Goal: Task Accomplishment & Management: Complete application form

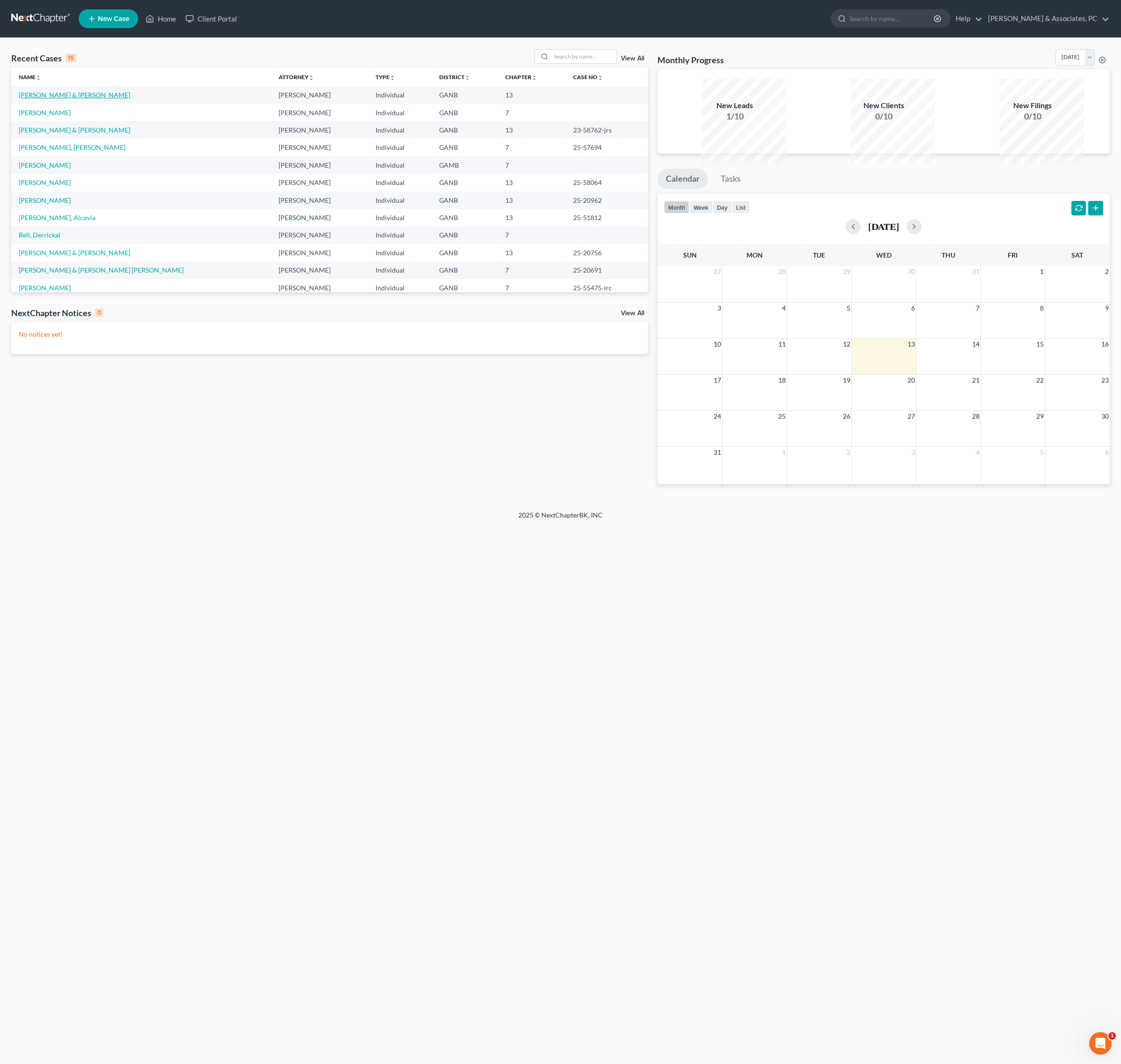
click at [128, 99] on link "[PERSON_NAME] & [PERSON_NAME]" at bounding box center [74, 95] width 112 height 8
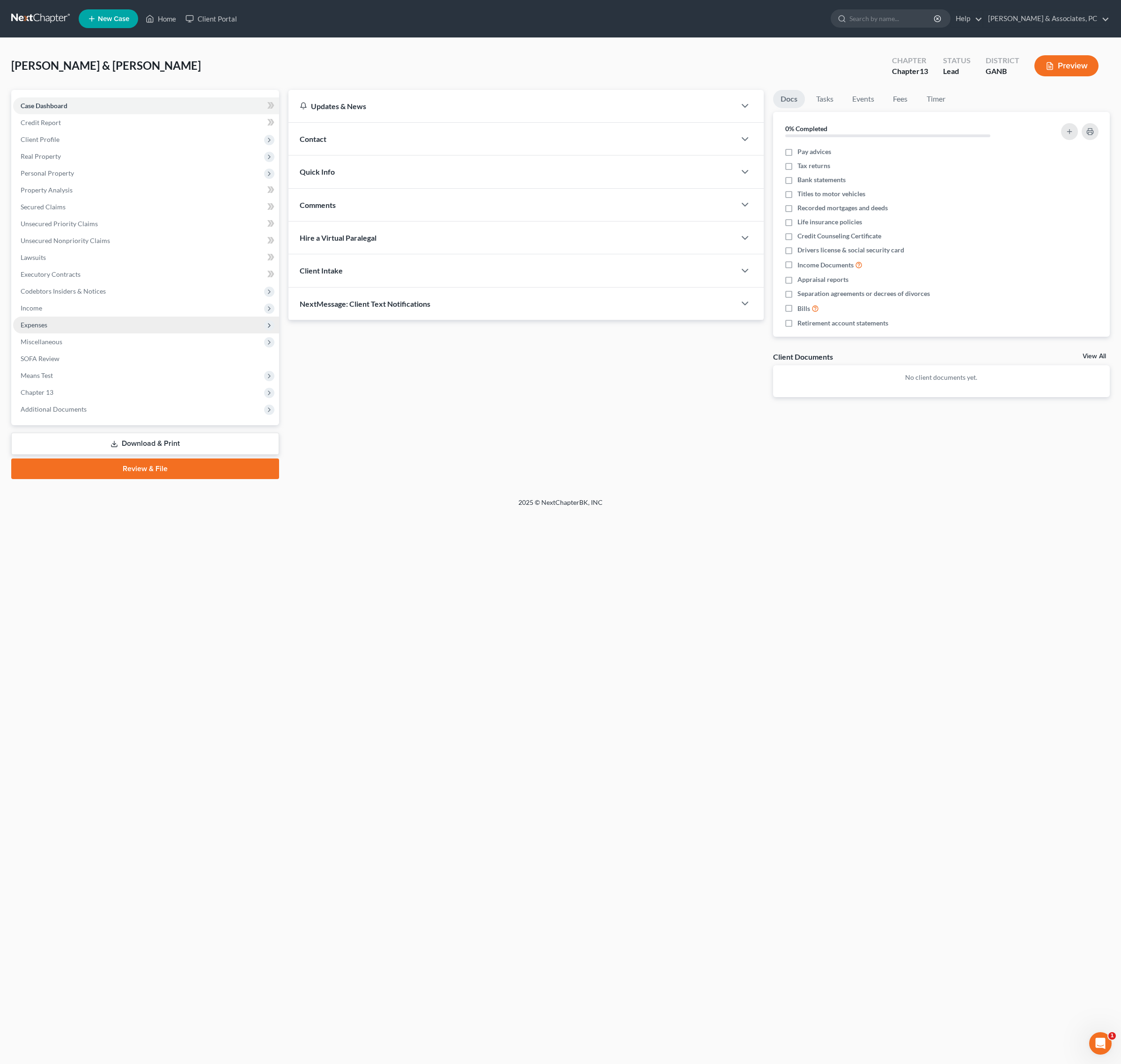
click at [47, 329] on span "Expenses" at bounding box center [34, 324] width 26 height 8
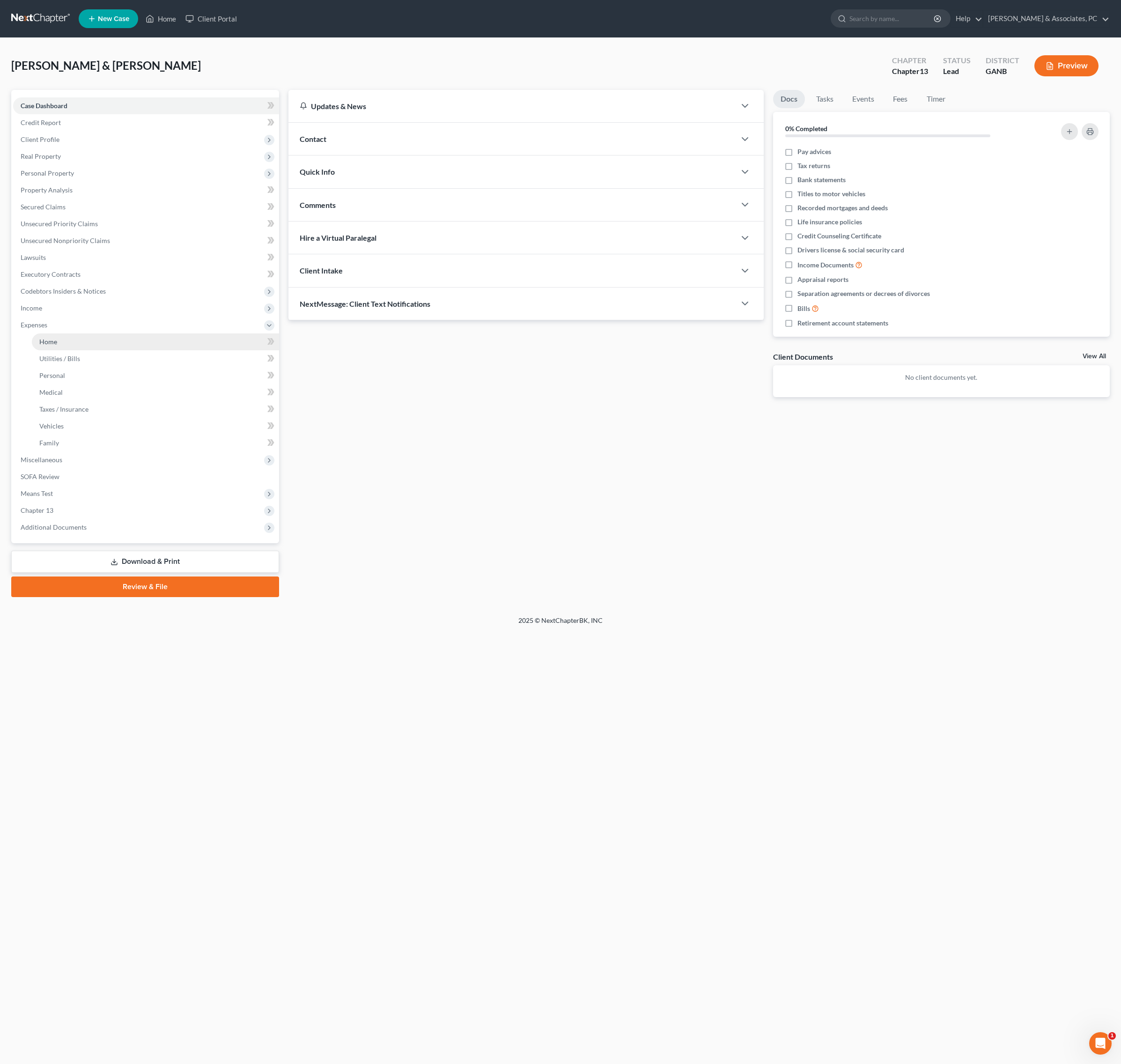
click at [66, 350] on link "Home" at bounding box center [155, 341] width 247 height 17
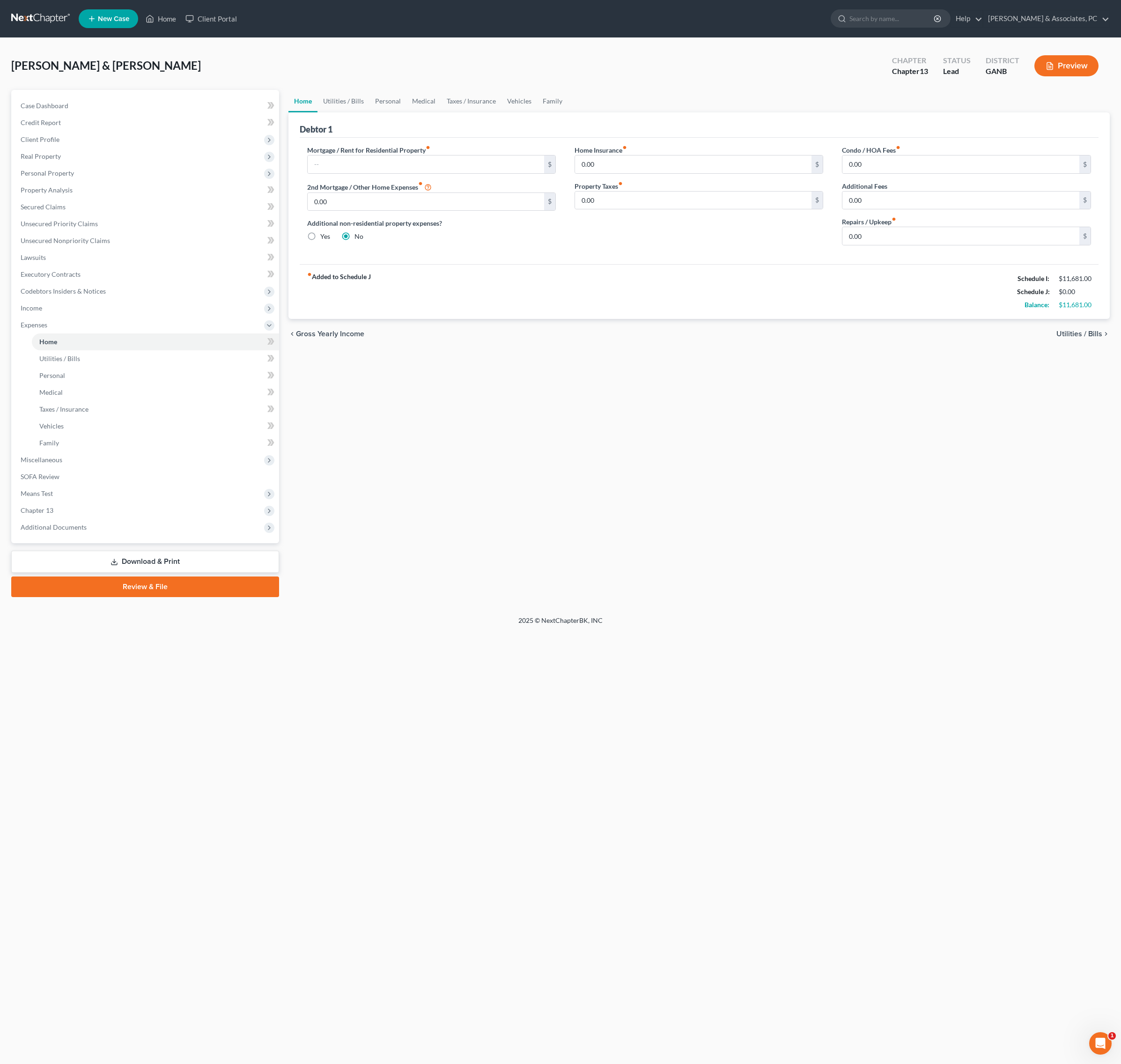
click at [401, 199] on div "Mortgage / Rent for Residential Property fiber_manual_record $ 2nd Mortgage / O…" at bounding box center [431, 199] width 267 height 108
click at [393, 174] on input "text" at bounding box center [426, 164] width 237 height 18
type input "3,210"
click at [547, 349] on div "chevron_left Gross Yearly Income Utilities / Bills chevron_right" at bounding box center [699, 333] width 821 height 30
click at [369, 112] on link "Utilities / Bills" at bounding box center [343, 101] width 52 height 23
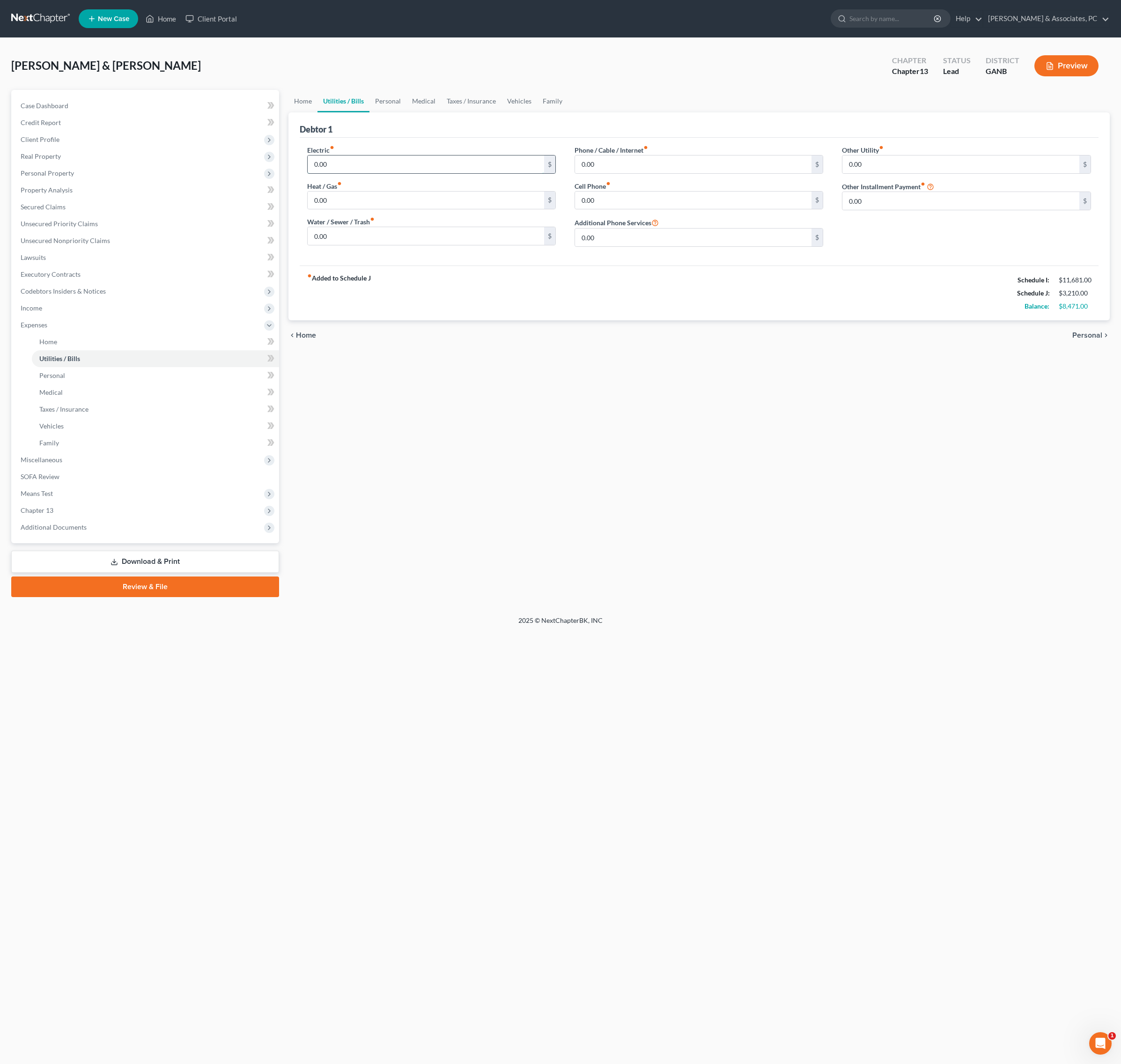
click at [366, 174] on input "0.00" at bounding box center [426, 164] width 237 height 18
type input "472"
click at [383, 210] on input "0.00" at bounding box center [426, 201] width 237 height 18
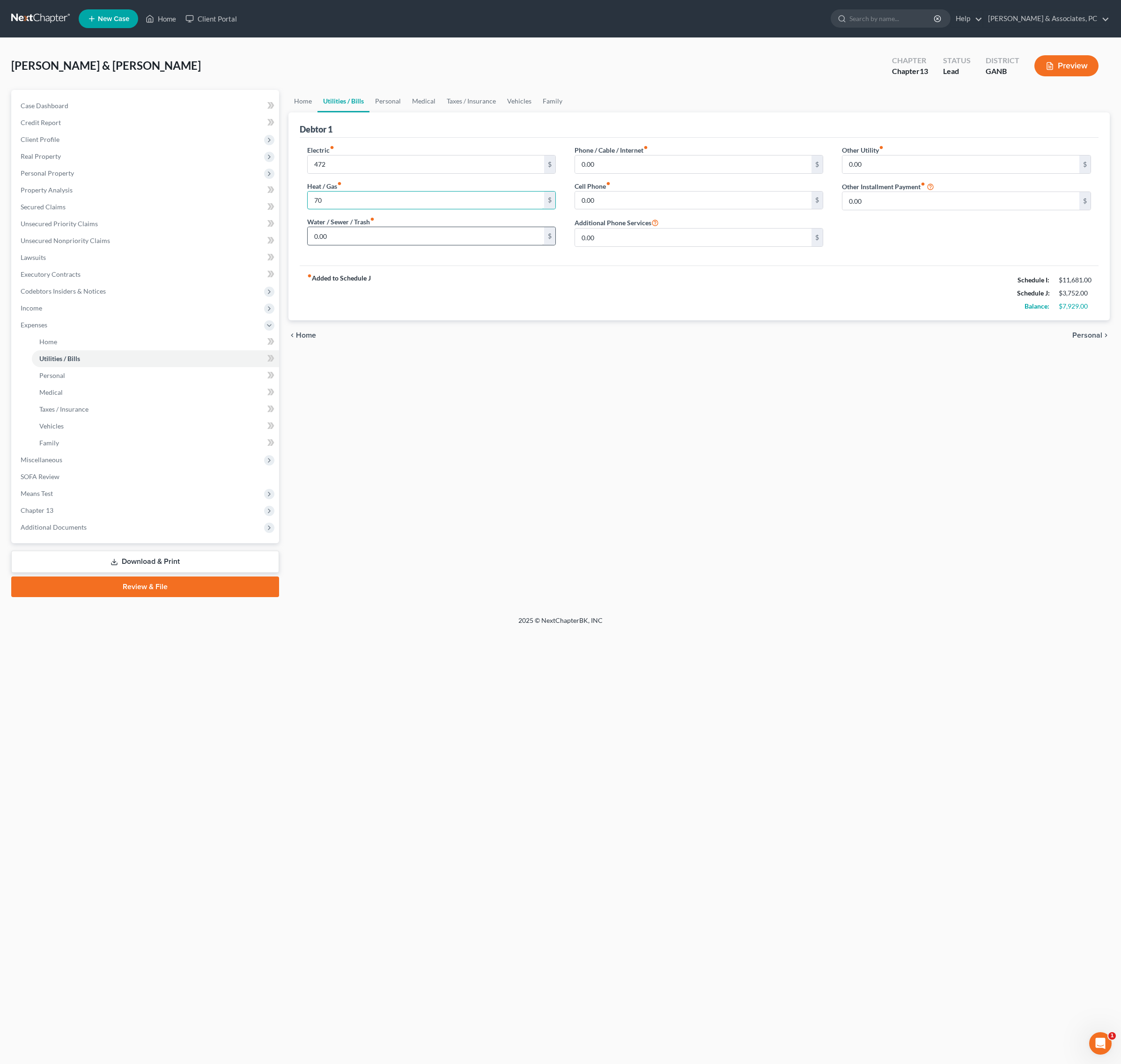
type input "70"
click at [377, 245] on input "0.00" at bounding box center [426, 236] width 237 height 18
click at [408, 245] on input "150" at bounding box center [426, 236] width 237 height 18
click at [408, 245] on input "150" at bounding box center [426, 236] width 237 height 18
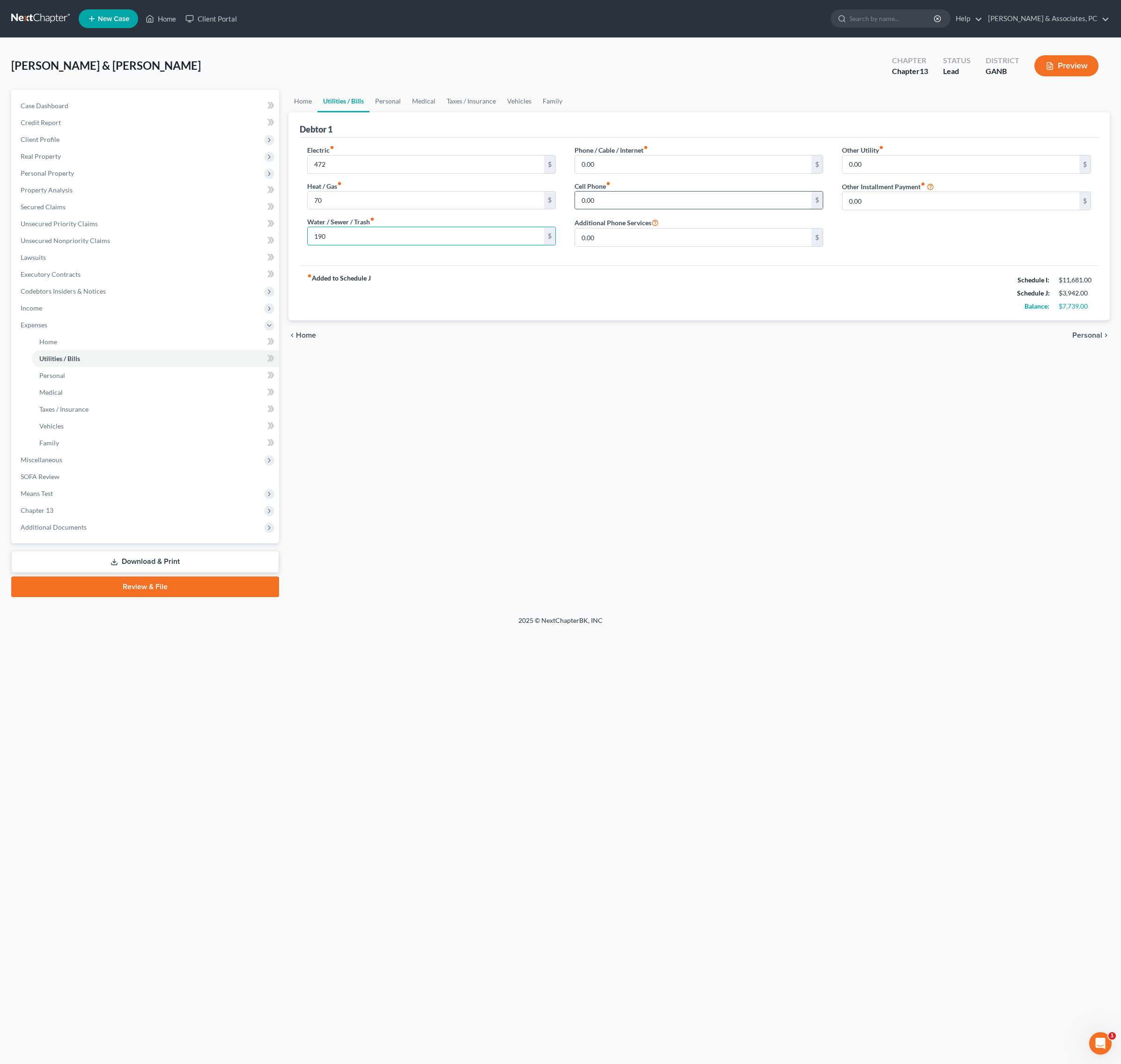
type input "190"
click at [677, 210] on input "0.00" at bounding box center [693, 201] width 237 height 18
type input "295"
click at [537, 112] on link "Vehicles" at bounding box center [519, 101] width 35 height 23
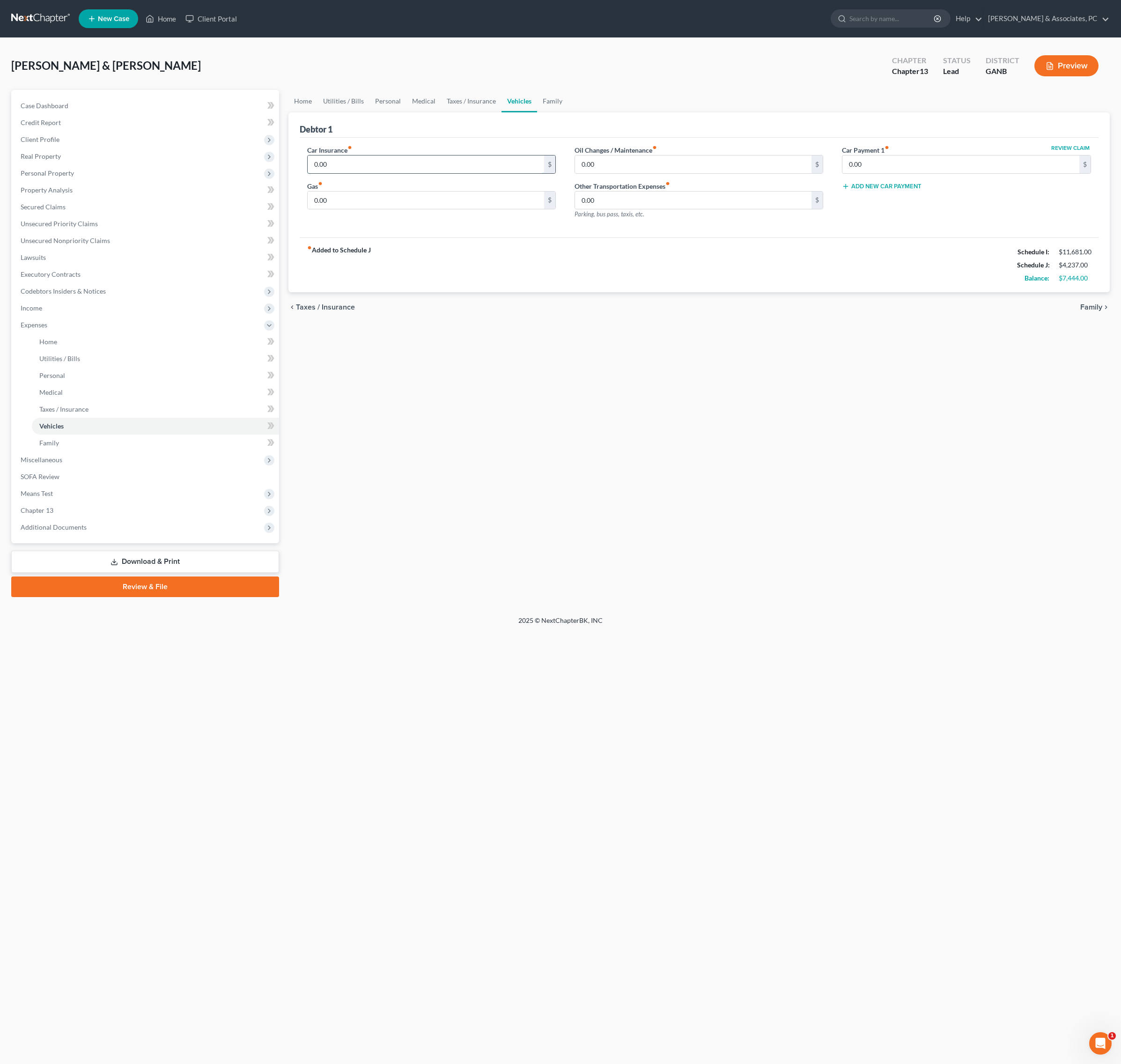
click at [379, 174] on input "0.00" at bounding box center [426, 164] width 237 height 18
type input "502"
click at [356, 112] on link "Utilities / Bills" at bounding box center [343, 101] width 52 height 23
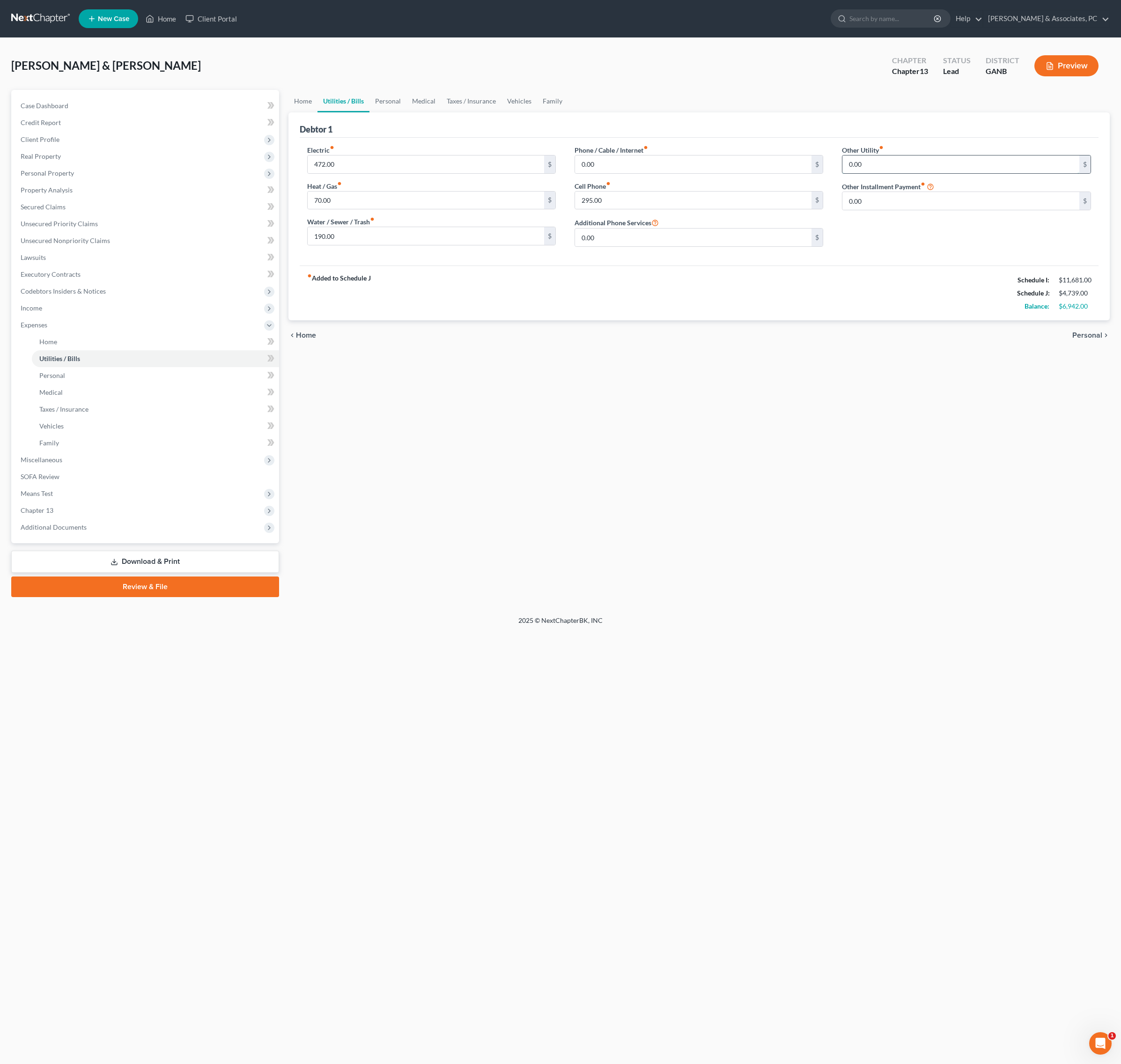
click at [899, 174] on input "0.00" at bounding box center [960, 164] width 237 height 18
type input "32"
click at [937, 199] on input "text" at bounding box center [966, 191] width 248 height 18
type input "Security"
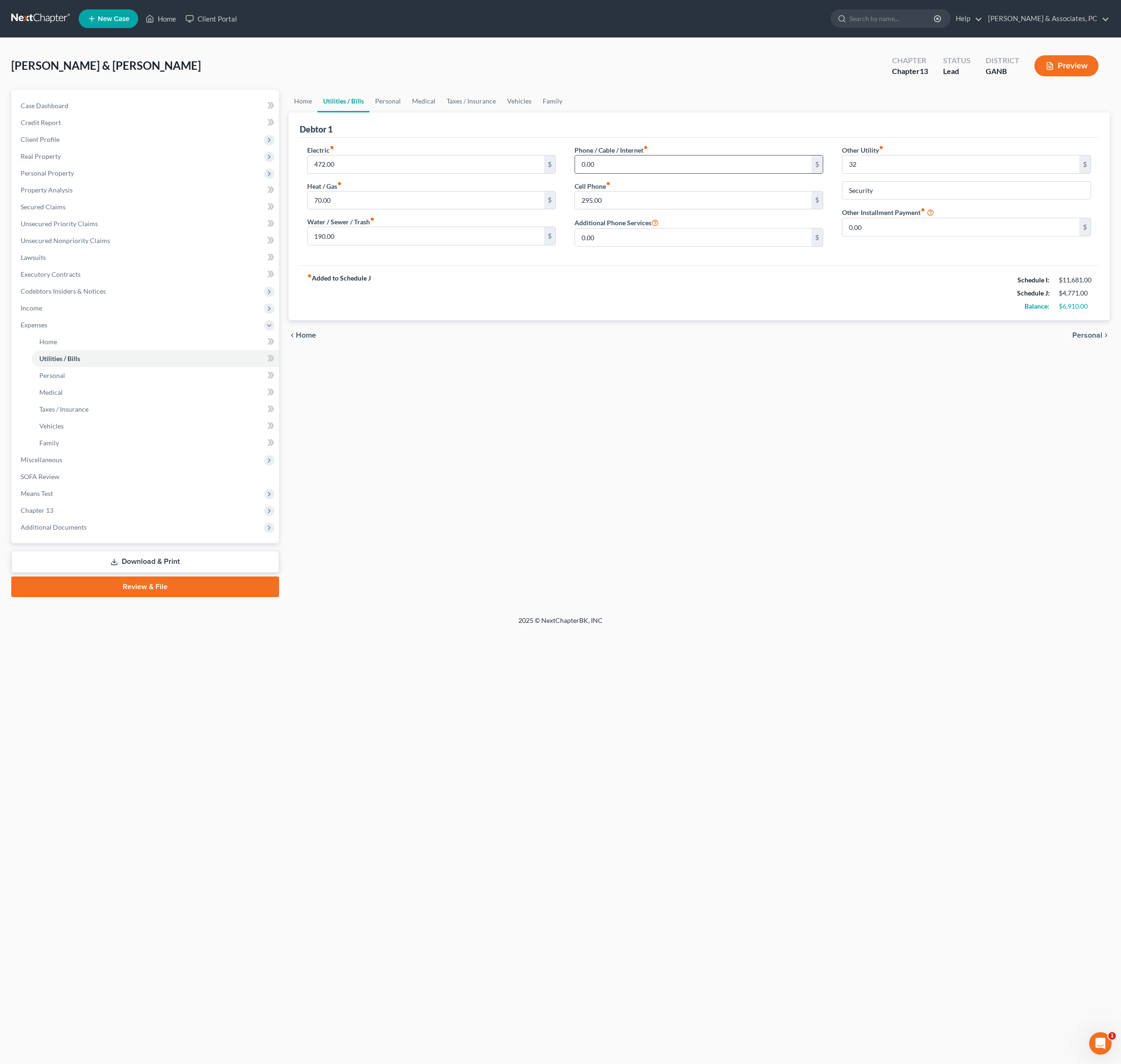
click at [629, 174] on input "0.00" at bounding box center [693, 164] width 237 height 18
type input "59"
click at [649, 350] on div "chevron_left Home Personal chevron_right" at bounding box center [699, 335] width 821 height 30
click at [502, 109] on link "Taxes / Insurance" at bounding box center [471, 101] width 61 height 23
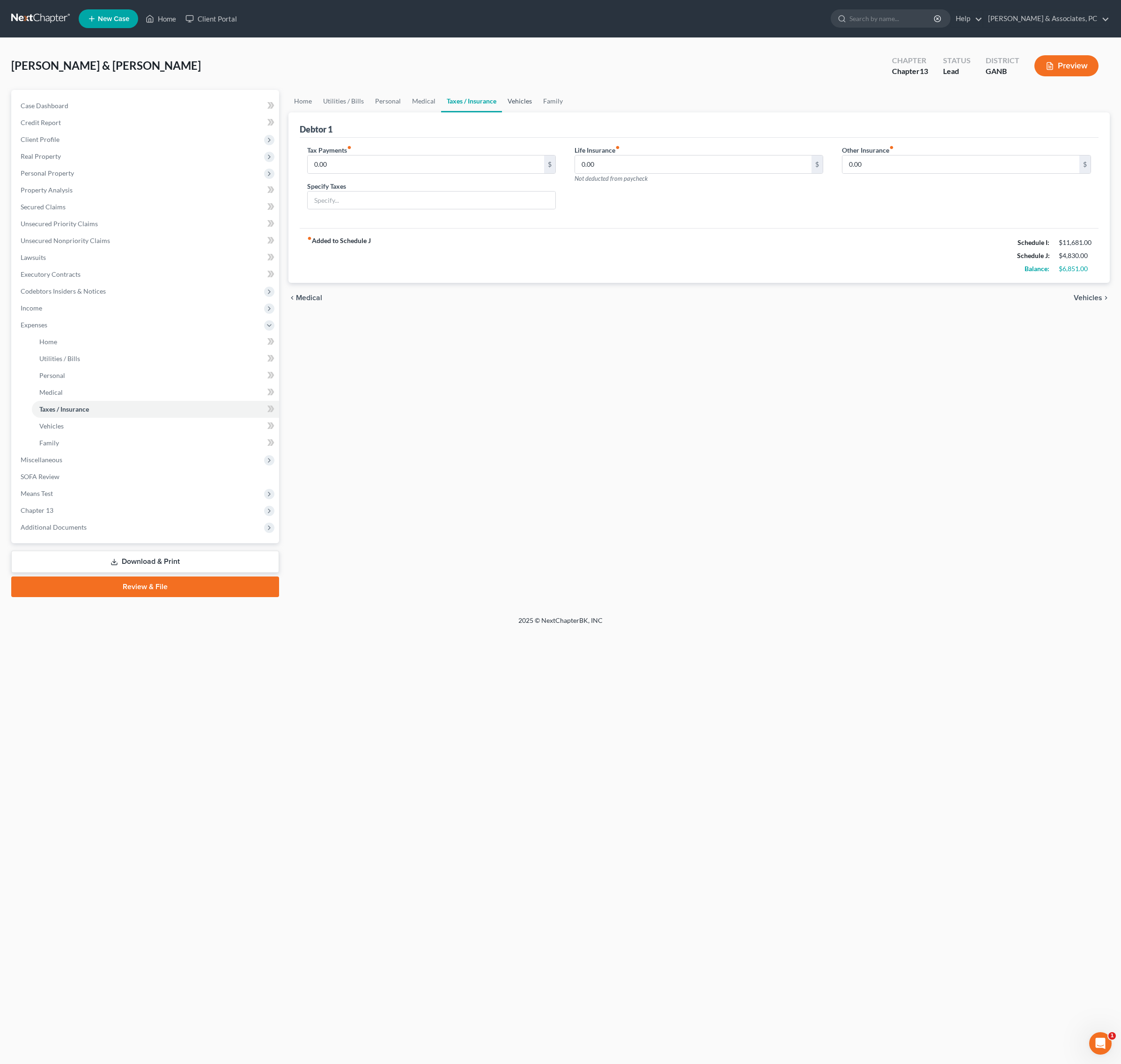
click at [537, 112] on link "Vehicles" at bounding box center [520, 101] width 35 height 23
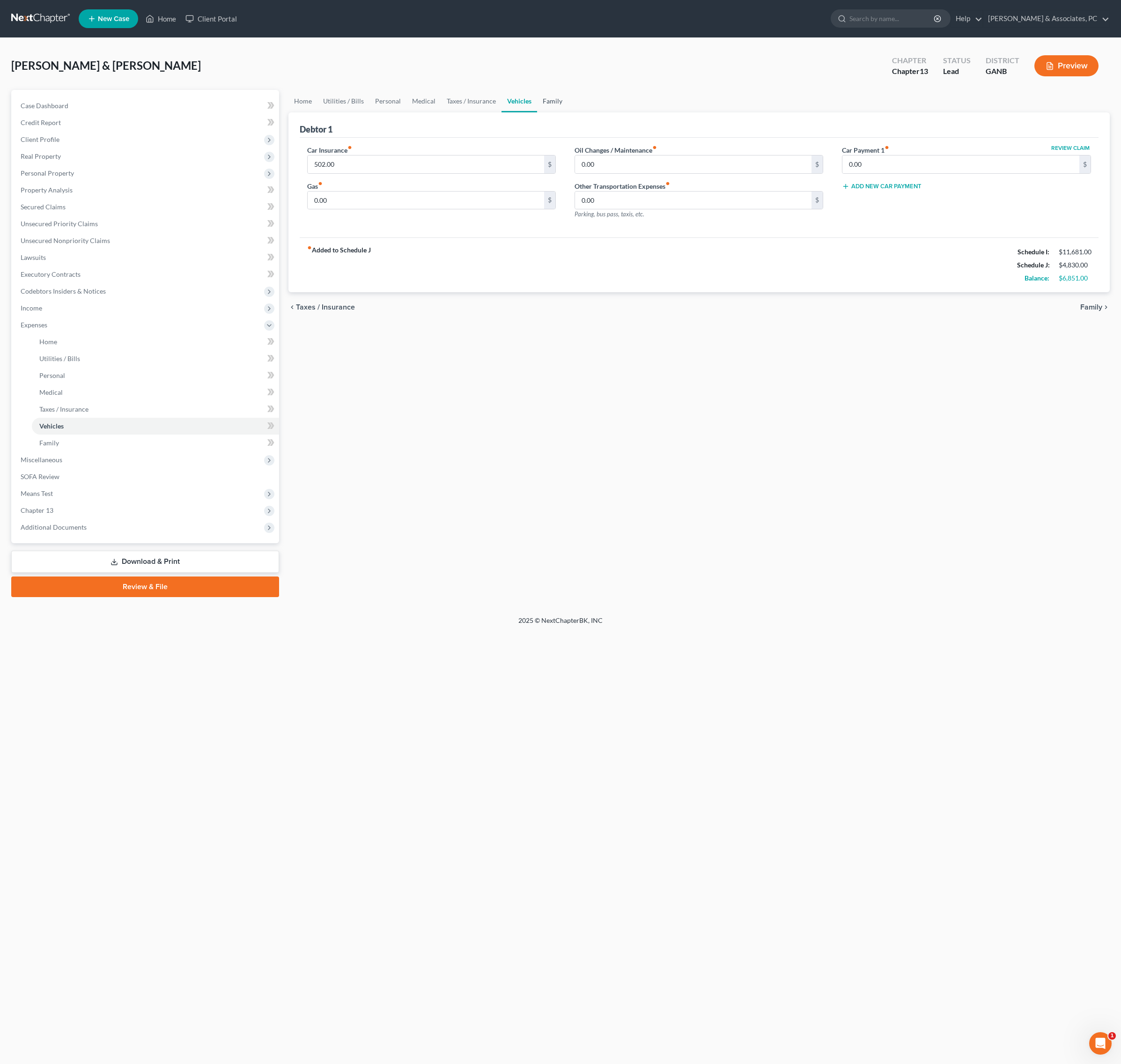
click at [568, 112] on link "Family" at bounding box center [552, 101] width 31 height 23
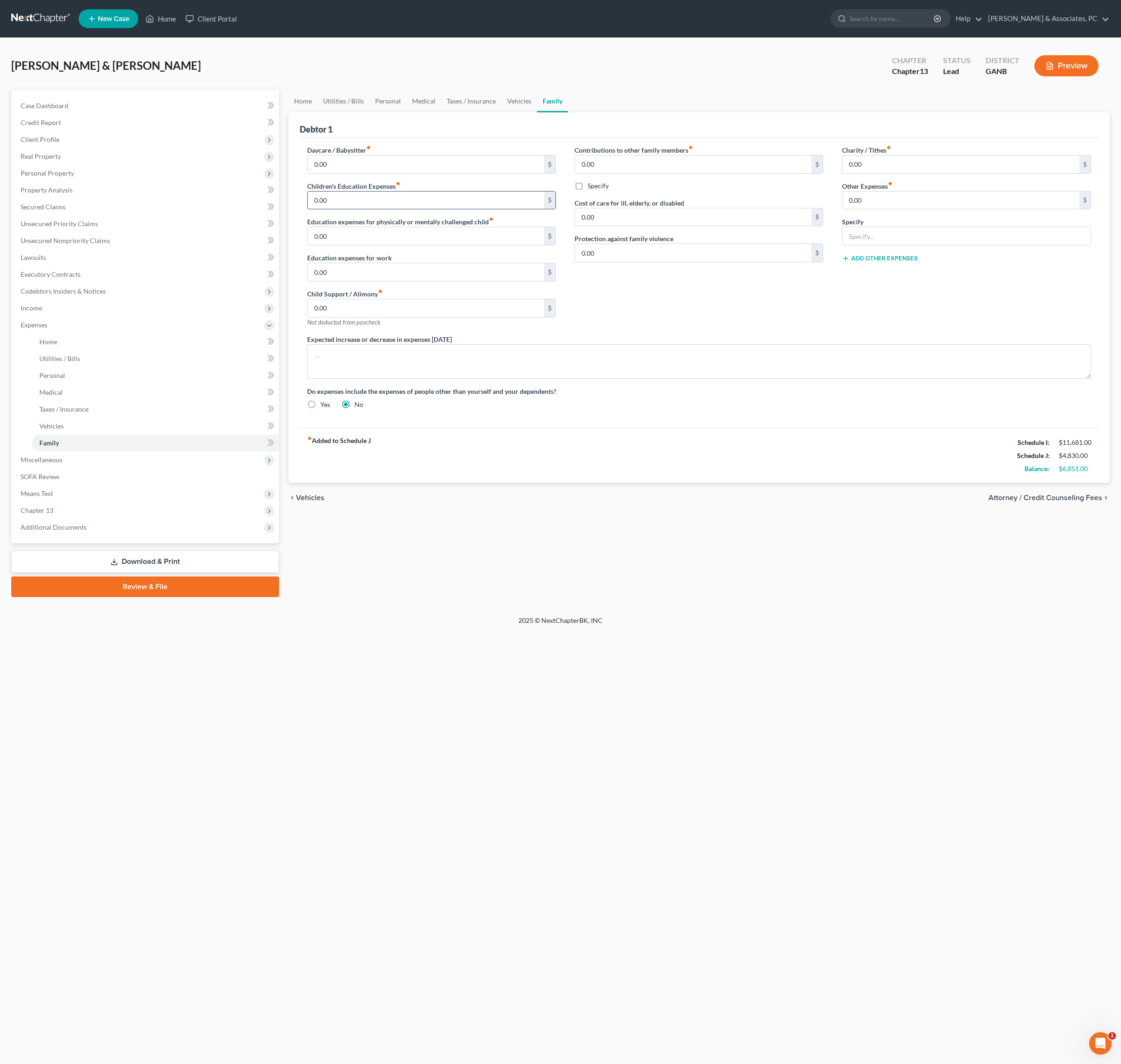
click at [459, 210] on input "0.00" at bounding box center [426, 201] width 237 height 18
type input "260"
click at [749, 334] on div "Contributions to other family members fiber_manual_record 0.00 $ Specify Cost o…" at bounding box center [699, 240] width 267 height 189
click at [406, 110] on link "Personal" at bounding box center [387, 101] width 37 height 23
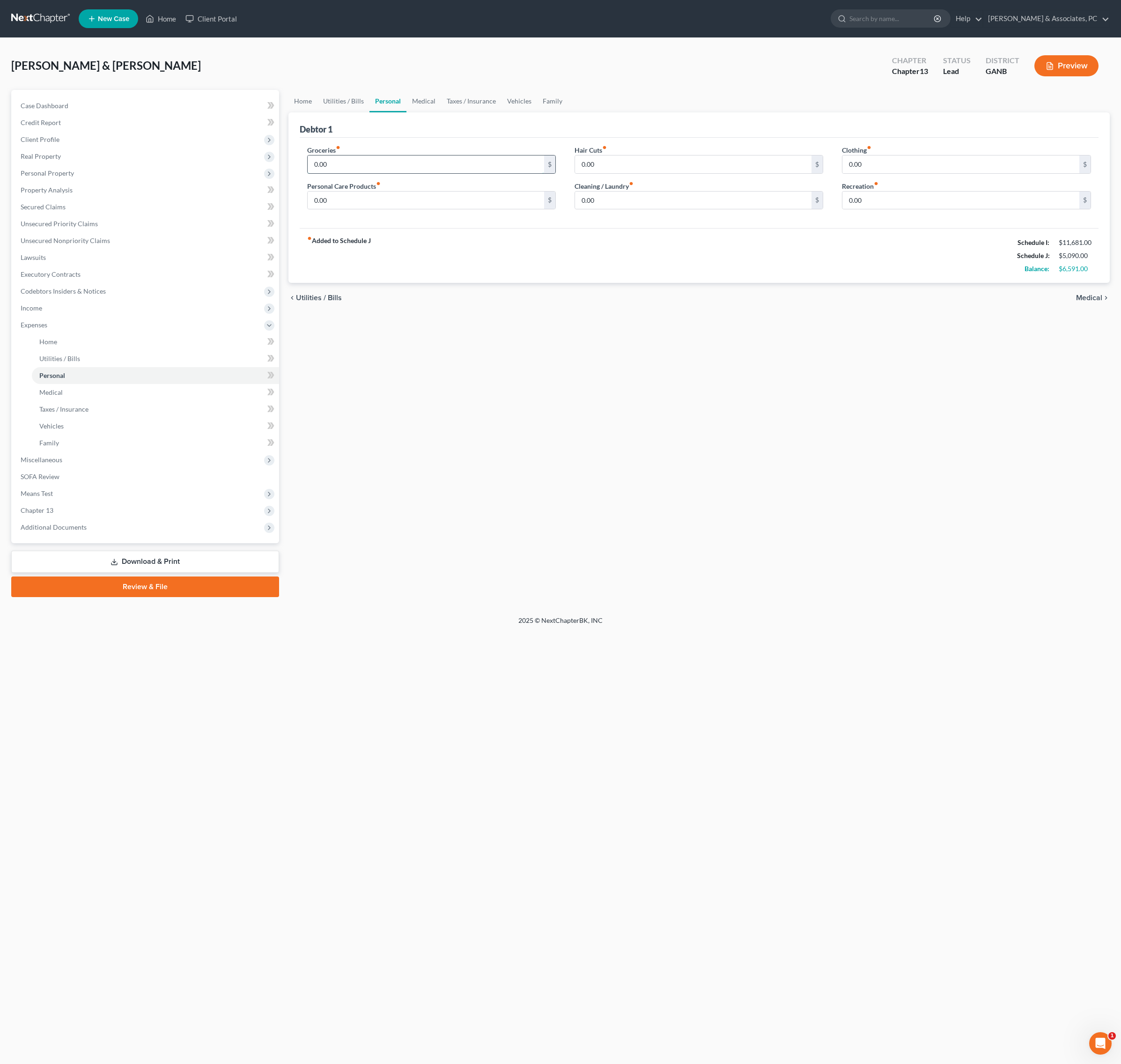
click at [406, 174] on input "0.00" at bounding box center [426, 164] width 237 height 18
type input "1,200"
click at [785, 368] on div "Home Utilities / Bills Personal Medical Taxes / Insurance Vehicles Family Debto…" at bounding box center [699, 343] width 831 height 507
click at [537, 106] on link "Vehicles" at bounding box center [519, 101] width 35 height 23
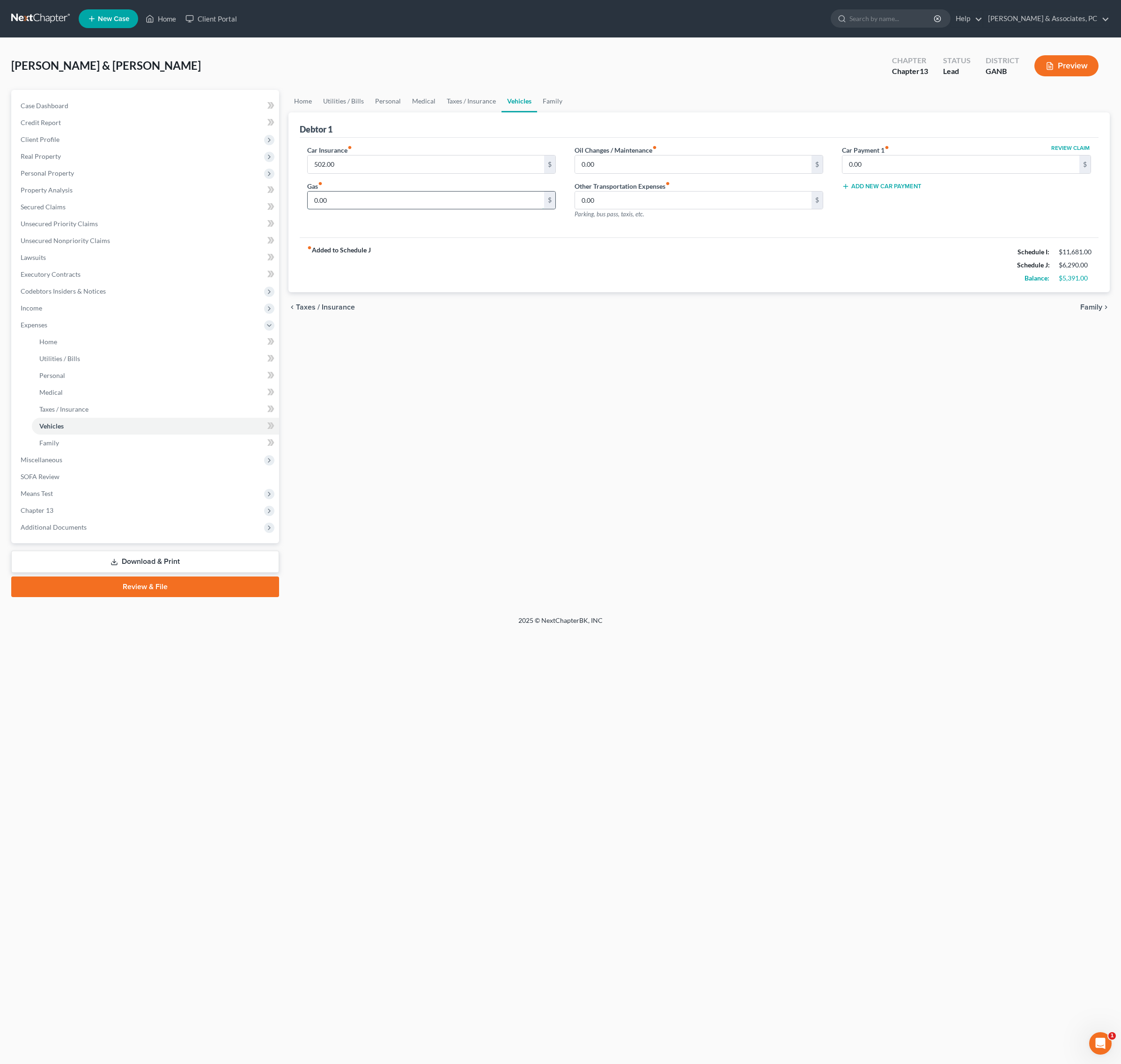
click at [393, 210] on input "0.00" at bounding box center [426, 201] width 237 height 18
type input "500"
click at [519, 292] on div "fiber_manual_record Added to Schedule J Schedule I: $11,681.00 Schedule J: $6,7…" at bounding box center [699, 264] width 799 height 55
click at [502, 112] on link "Taxes / Insurance" at bounding box center [471, 101] width 61 height 23
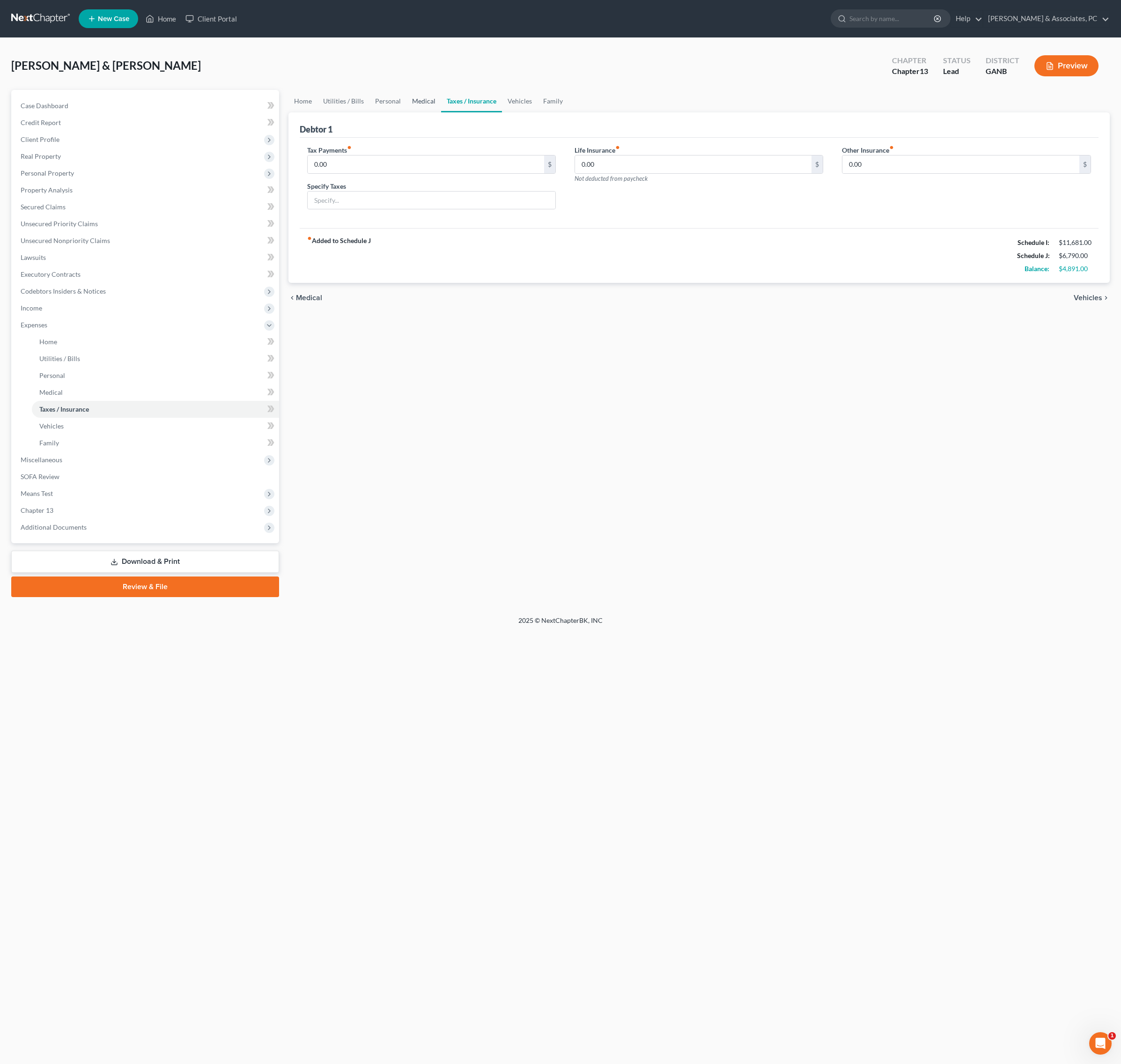
click at [441, 112] on link "Medical" at bounding box center [423, 101] width 35 height 23
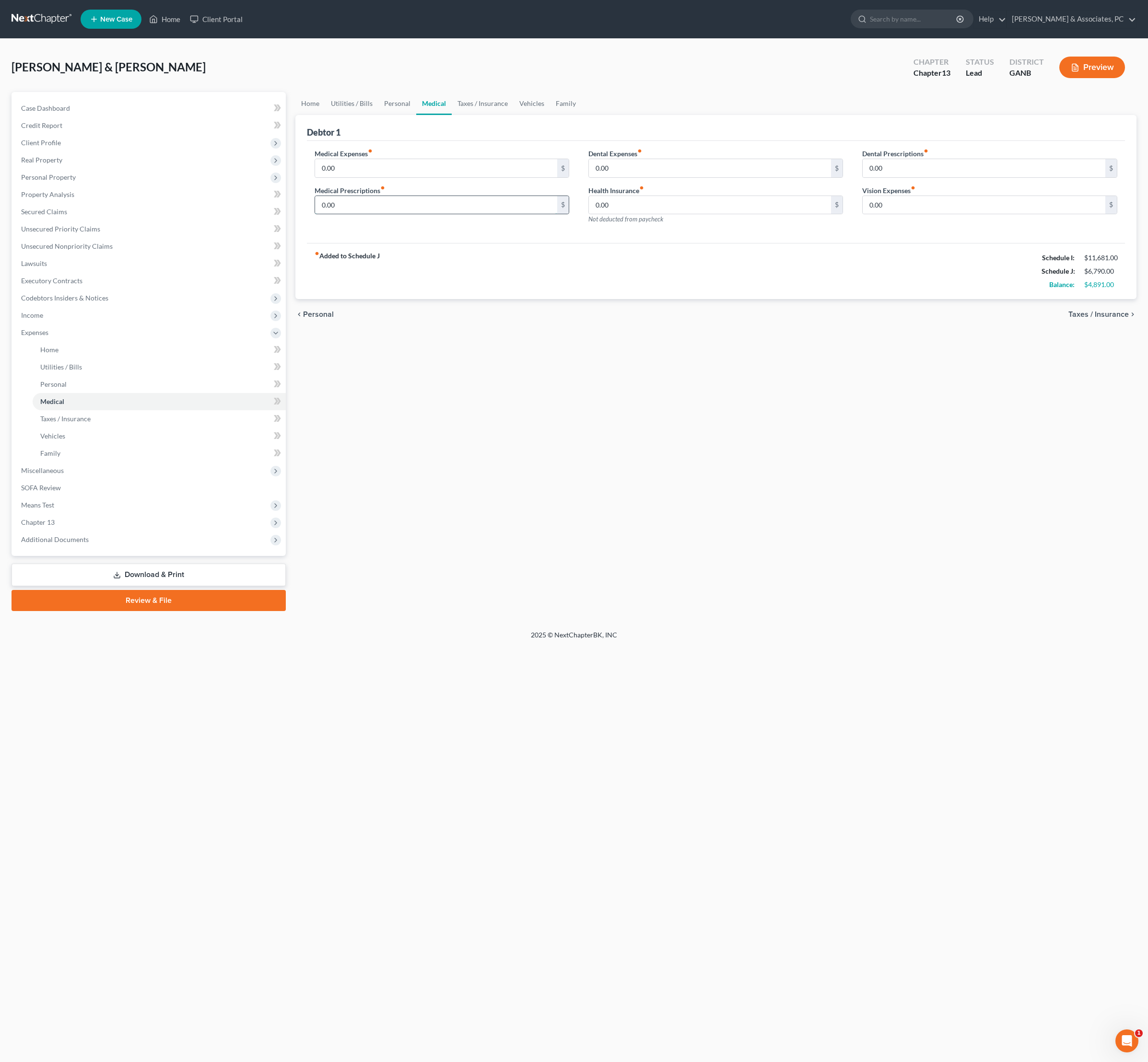
click at [479, 214] on input "0.00" at bounding box center [436, 205] width 242 height 18
type input "100"
click at [753, 214] on input "0.00" at bounding box center [709, 205] width 242 height 18
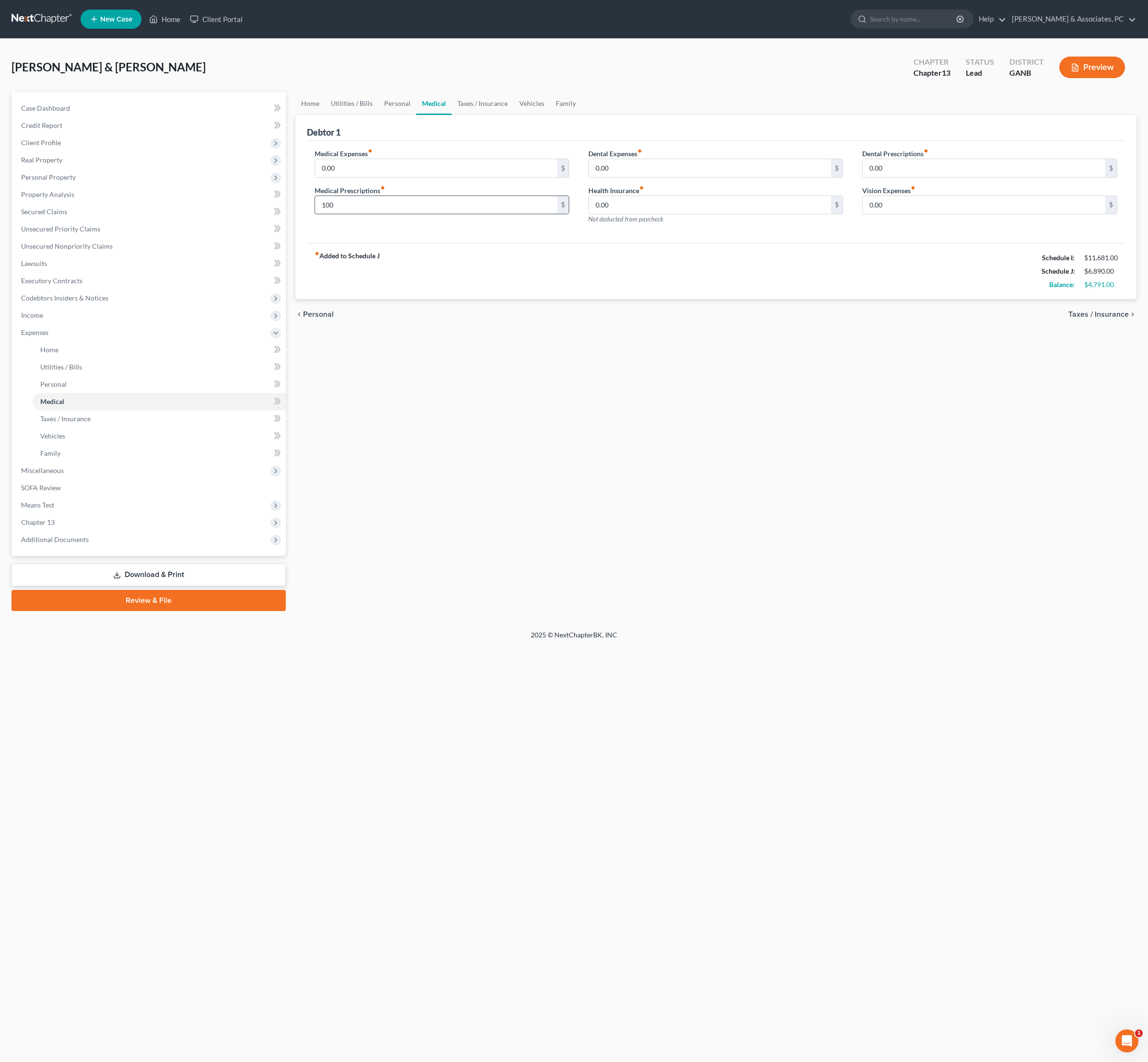
click at [454, 214] on input "100" at bounding box center [436, 205] width 242 height 18
click at [422, 178] on input "0.00" at bounding box center [436, 168] width 242 height 18
type input "200"
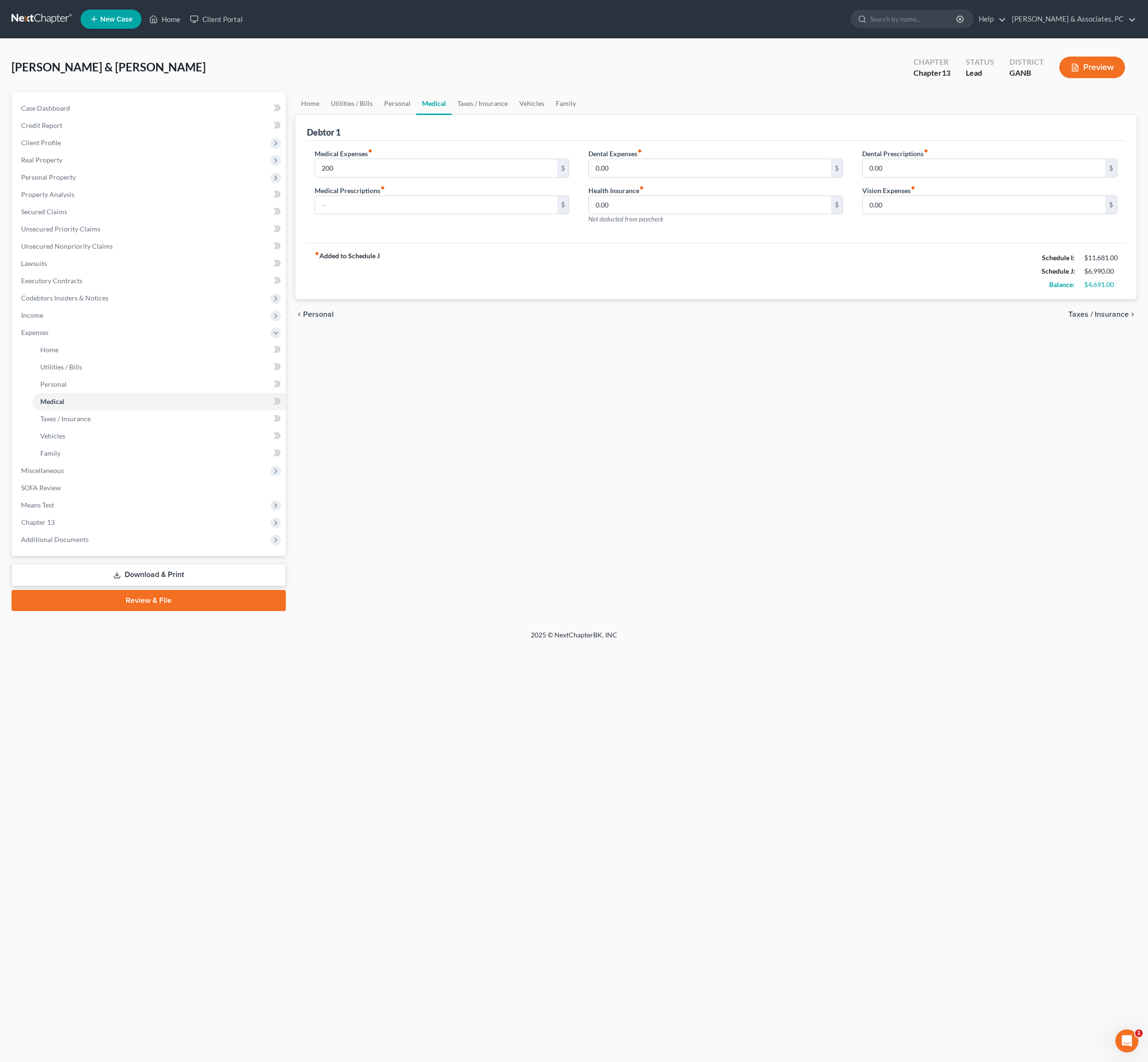
click at [1079, 430] on div "Home Utilities / Bills Personal Medical Taxes / Insurance Vehicles Family Debto…" at bounding box center [716, 351] width 851 height 519
click at [514, 114] on link "Taxes / Insurance" at bounding box center [483, 103] width 62 height 23
click at [550, 115] on link "Vehicles" at bounding box center [532, 103] width 36 height 23
click at [581, 115] on link "Family" at bounding box center [565, 103] width 32 height 23
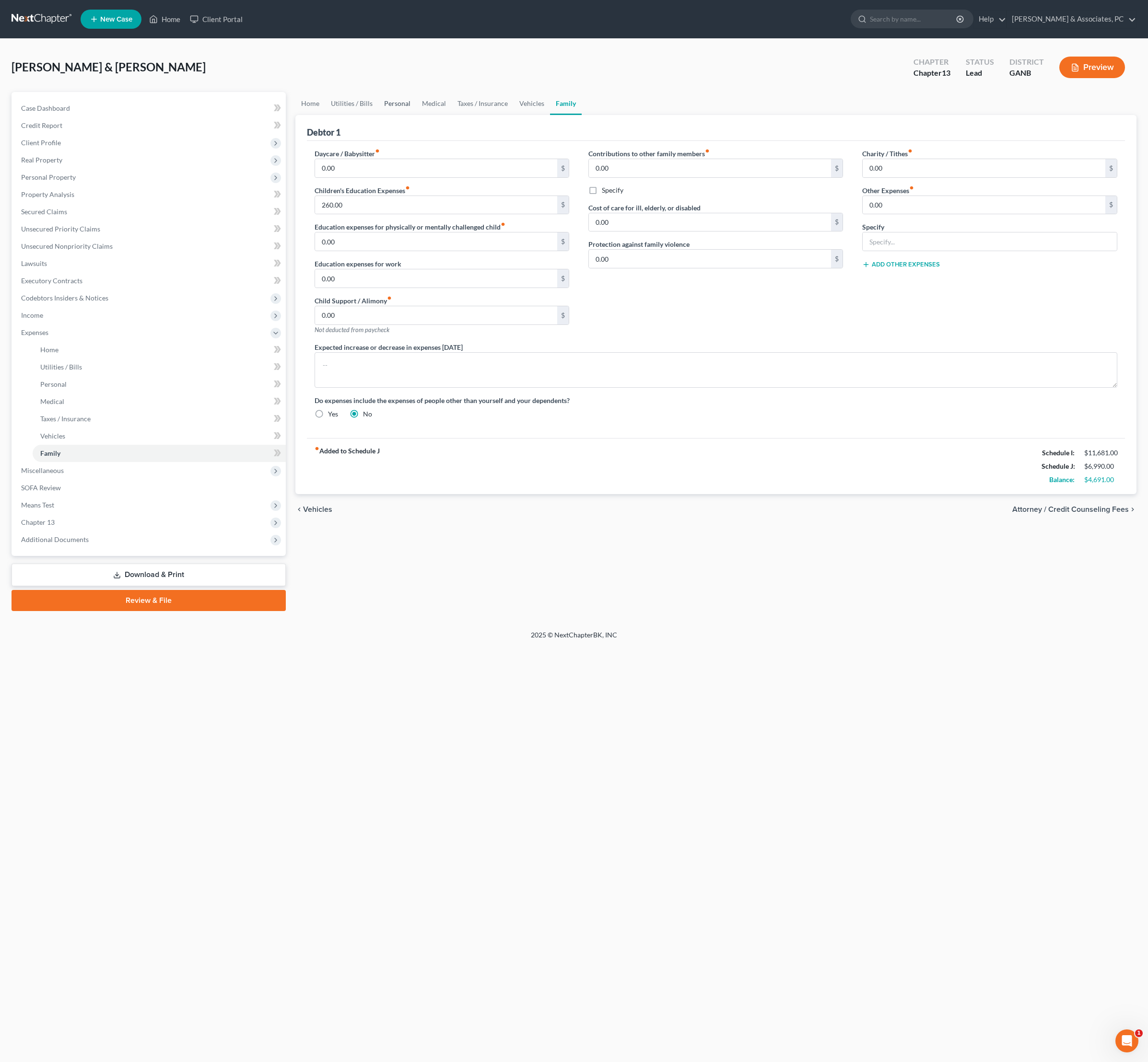
click at [415, 115] on link "Personal" at bounding box center [397, 103] width 38 height 23
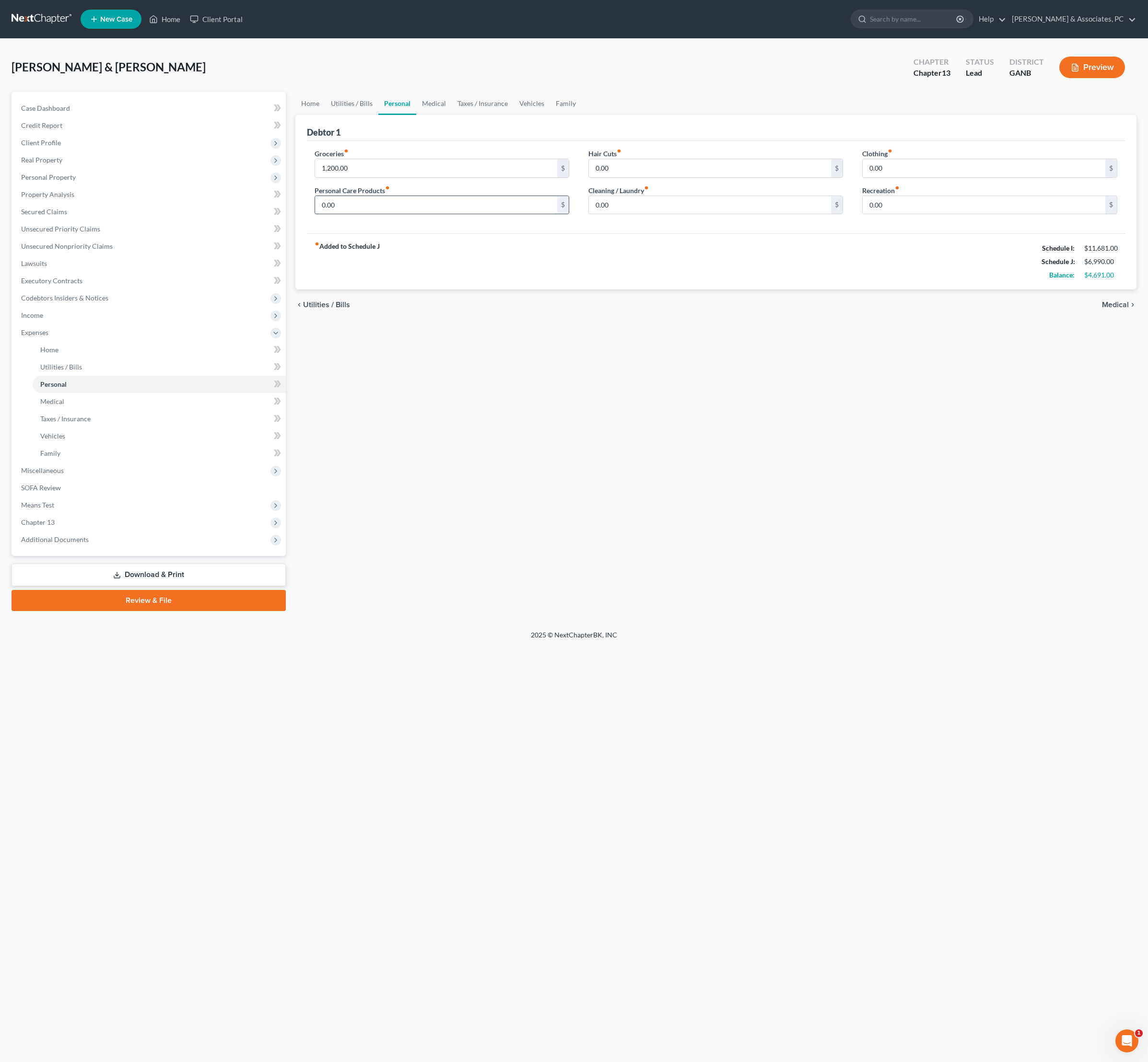
click at [423, 214] on input "0.00" at bounding box center [436, 205] width 242 height 18
type input "150"
click at [531, 399] on div "Home Utilities / Bills Personal Medical Taxes / Insurance Vehicles Family Debto…" at bounding box center [716, 351] width 851 height 519
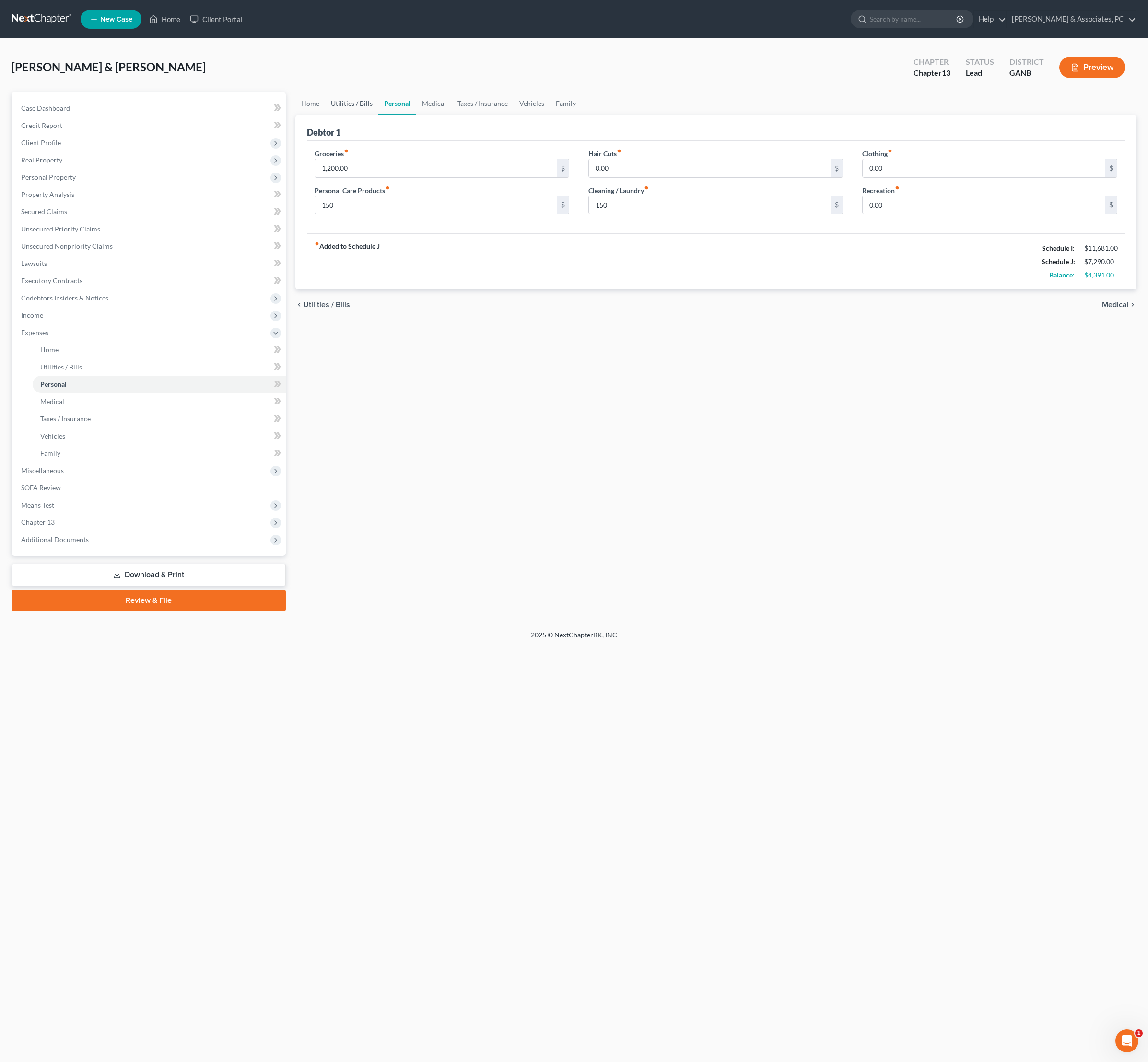
click at [378, 113] on link "Utilities / Bills" at bounding box center [351, 103] width 53 height 23
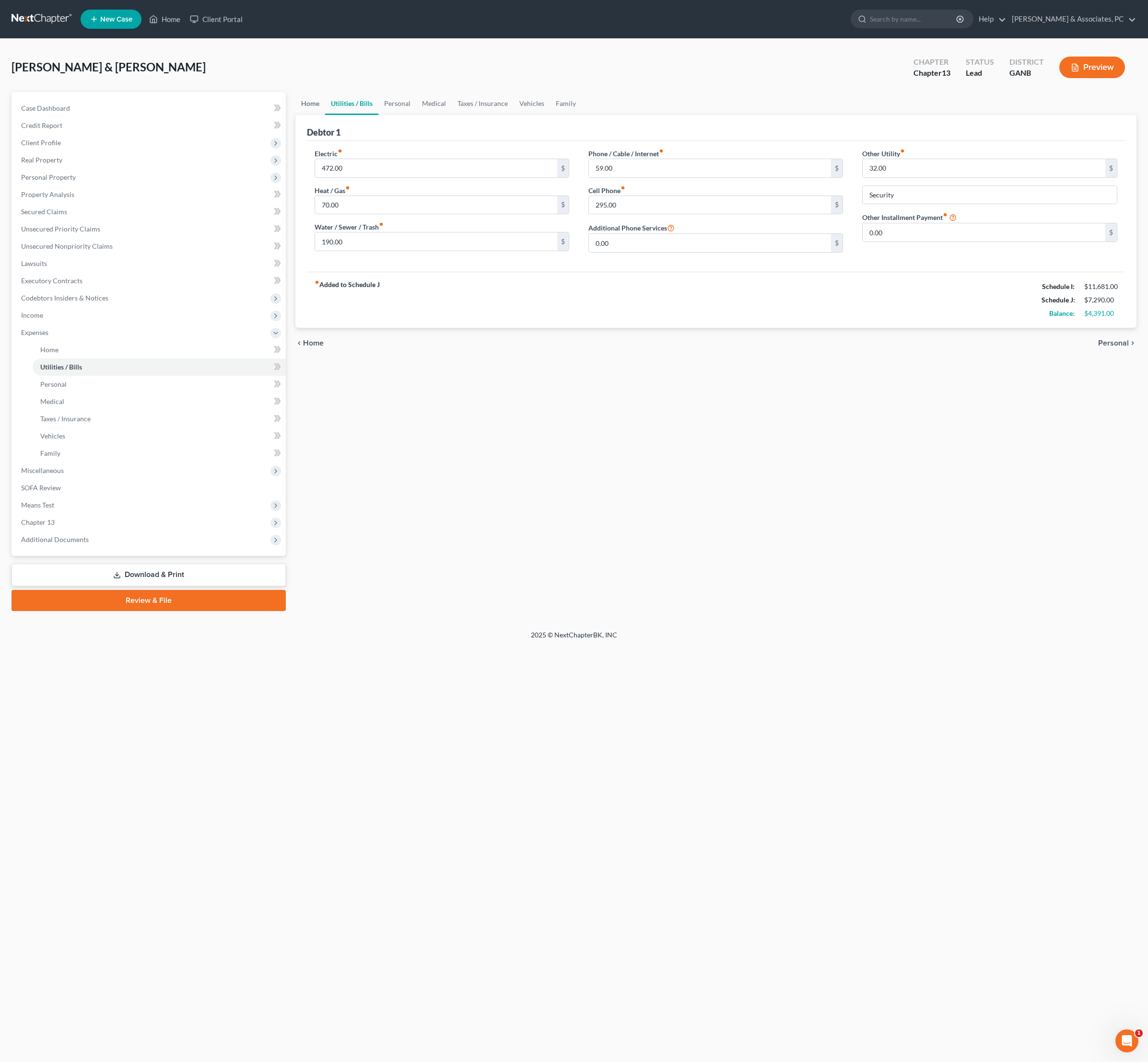
click at [311, 115] on link "Home" at bounding box center [310, 103] width 30 height 23
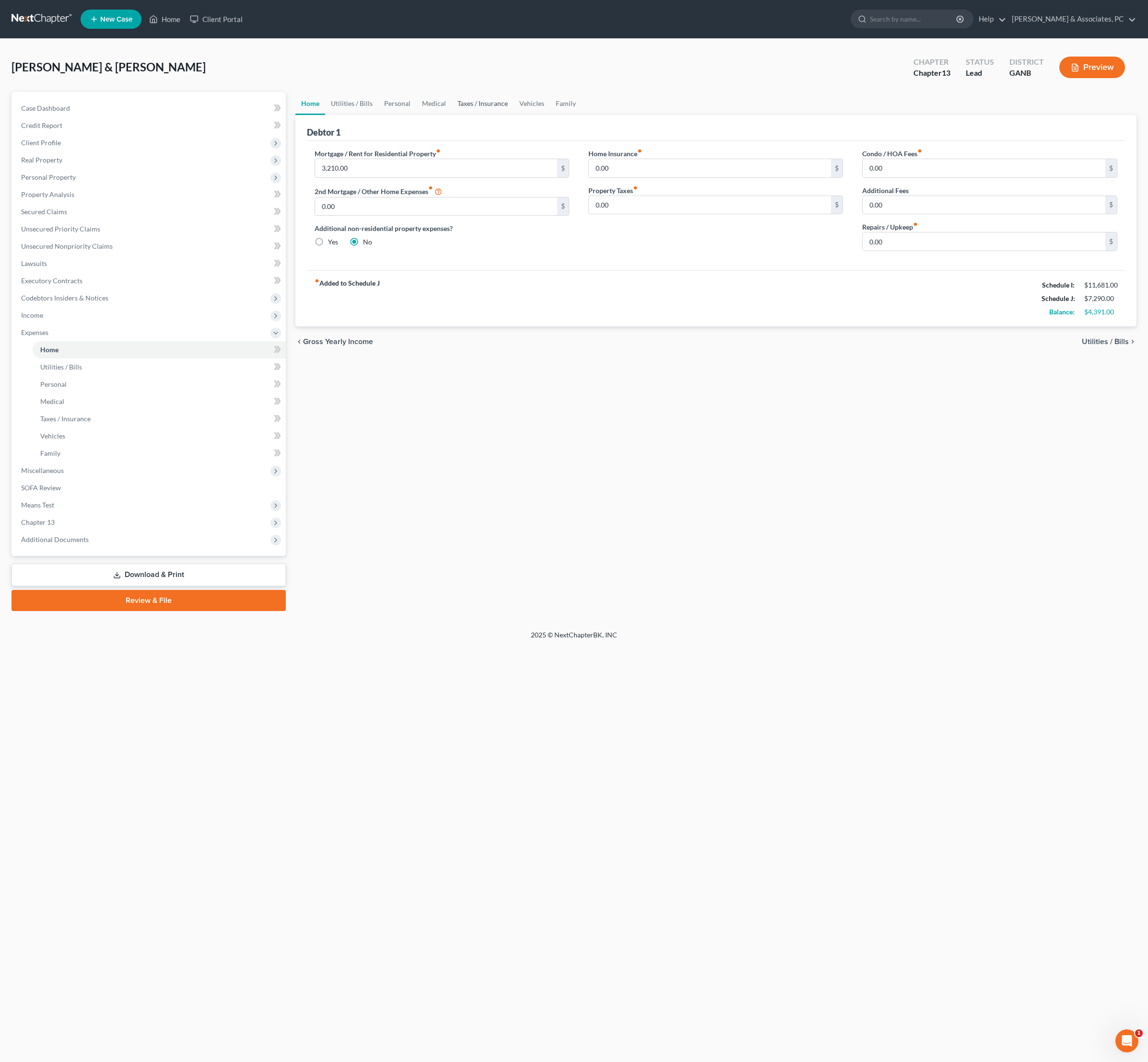
click at [514, 115] on link "Taxes / Insurance" at bounding box center [483, 103] width 62 height 23
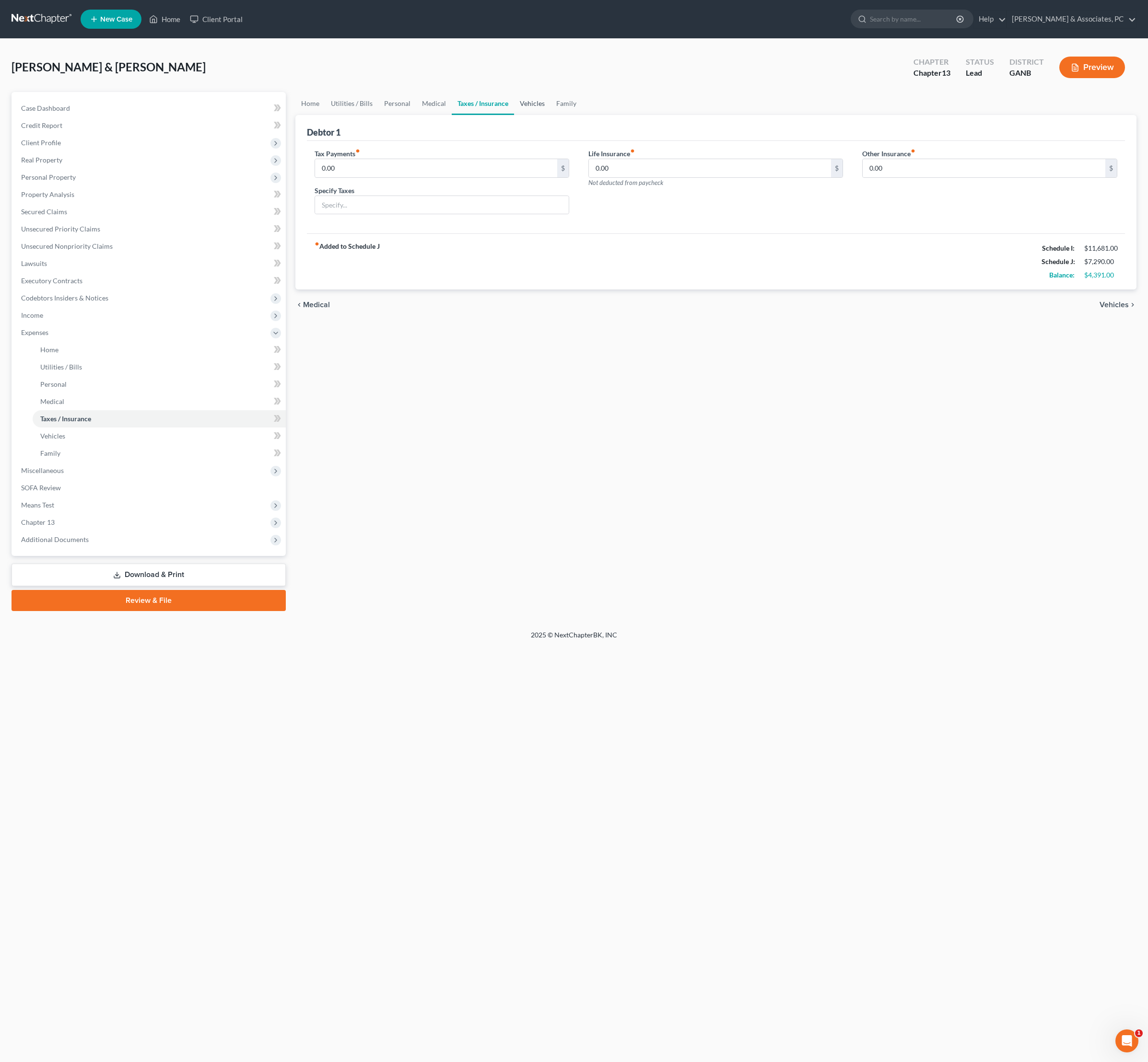
click at [550, 112] on link "Vehicles" at bounding box center [532, 103] width 36 height 23
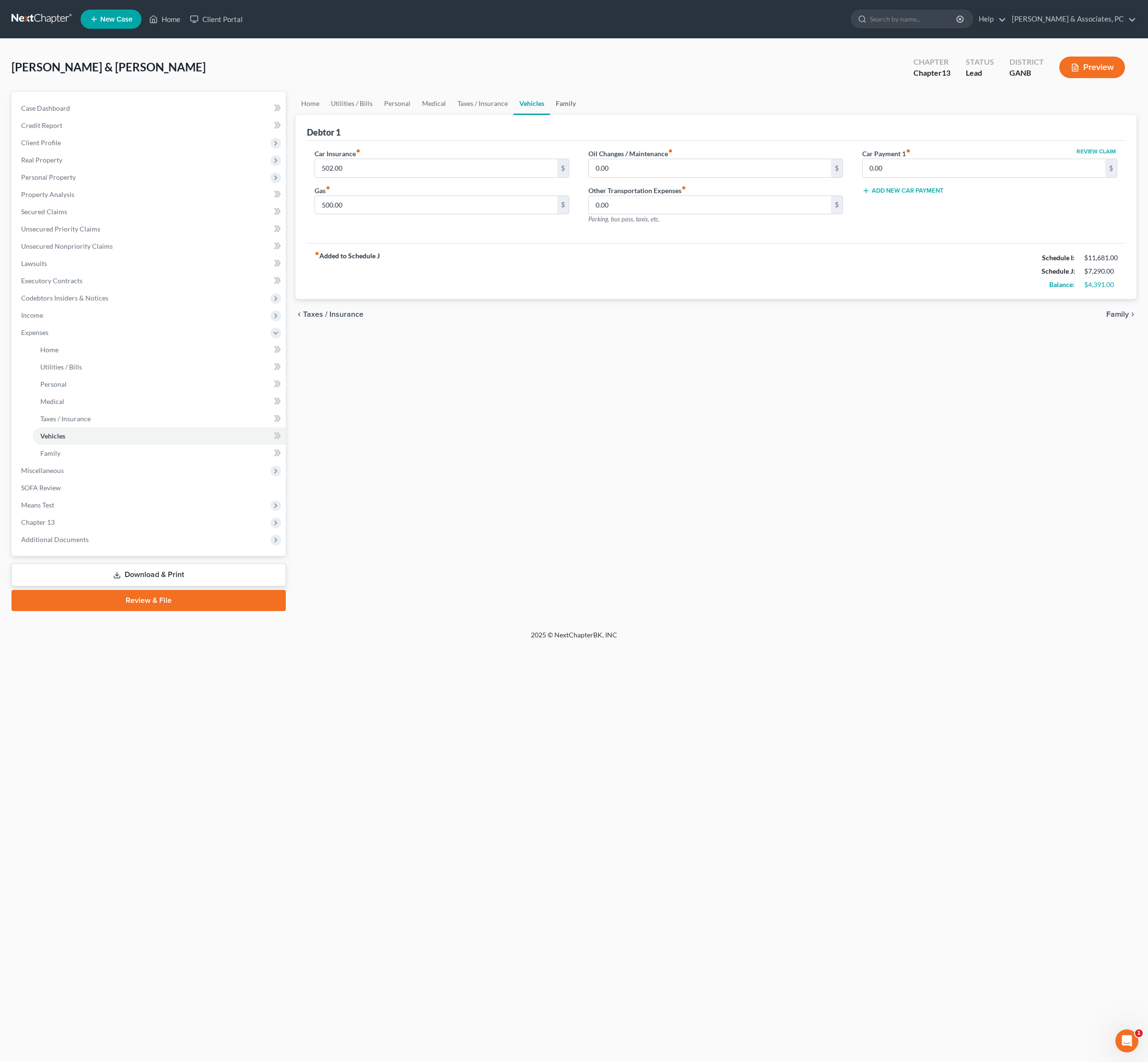
click at [581, 112] on link "Family" at bounding box center [565, 103] width 32 height 23
